Goal: Task Accomplishment & Management: Manage account settings

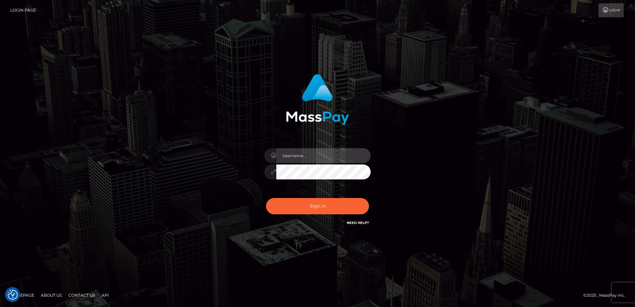
type input "[PERSON_NAME]"
click at [191, 147] on div "[PERSON_NAME] Sign in" at bounding box center [317, 153] width 379 height 169
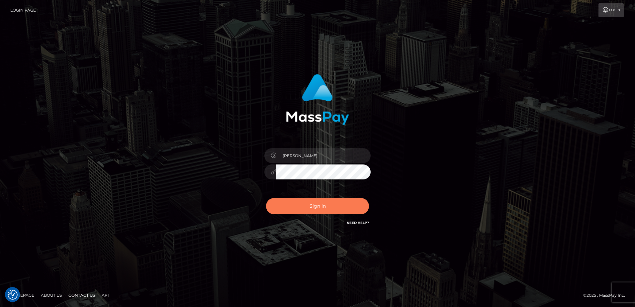
click at [322, 209] on button "Sign in" at bounding box center [317, 206] width 103 height 16
click at [223, 190] on div "[PERSON_NAME] Sign in" at bounding box center [317, 153] width 379 height 169
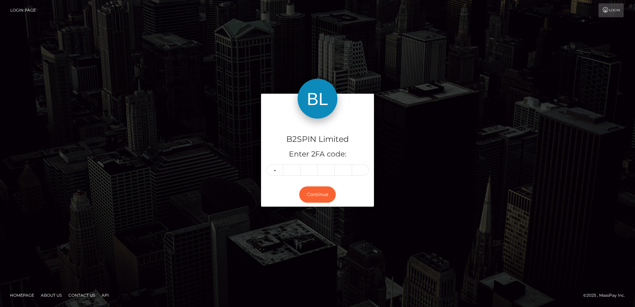
type input "5"
type input "2"
type input "7"
type input "8"
type input "4"
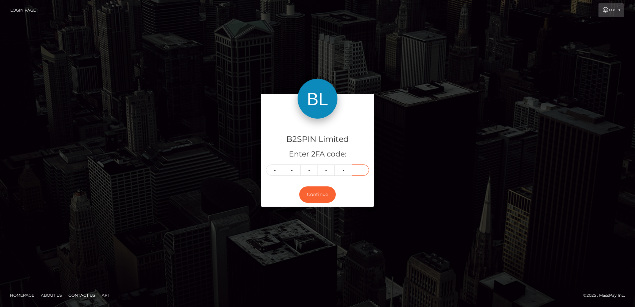
type input "1"
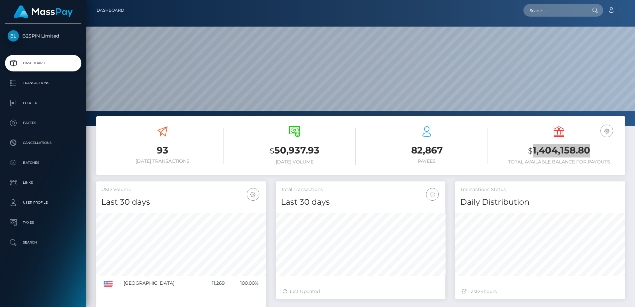
scroll to position [118, 169]
